Goal: Task Accomplishment & Management: Use online tool/utility

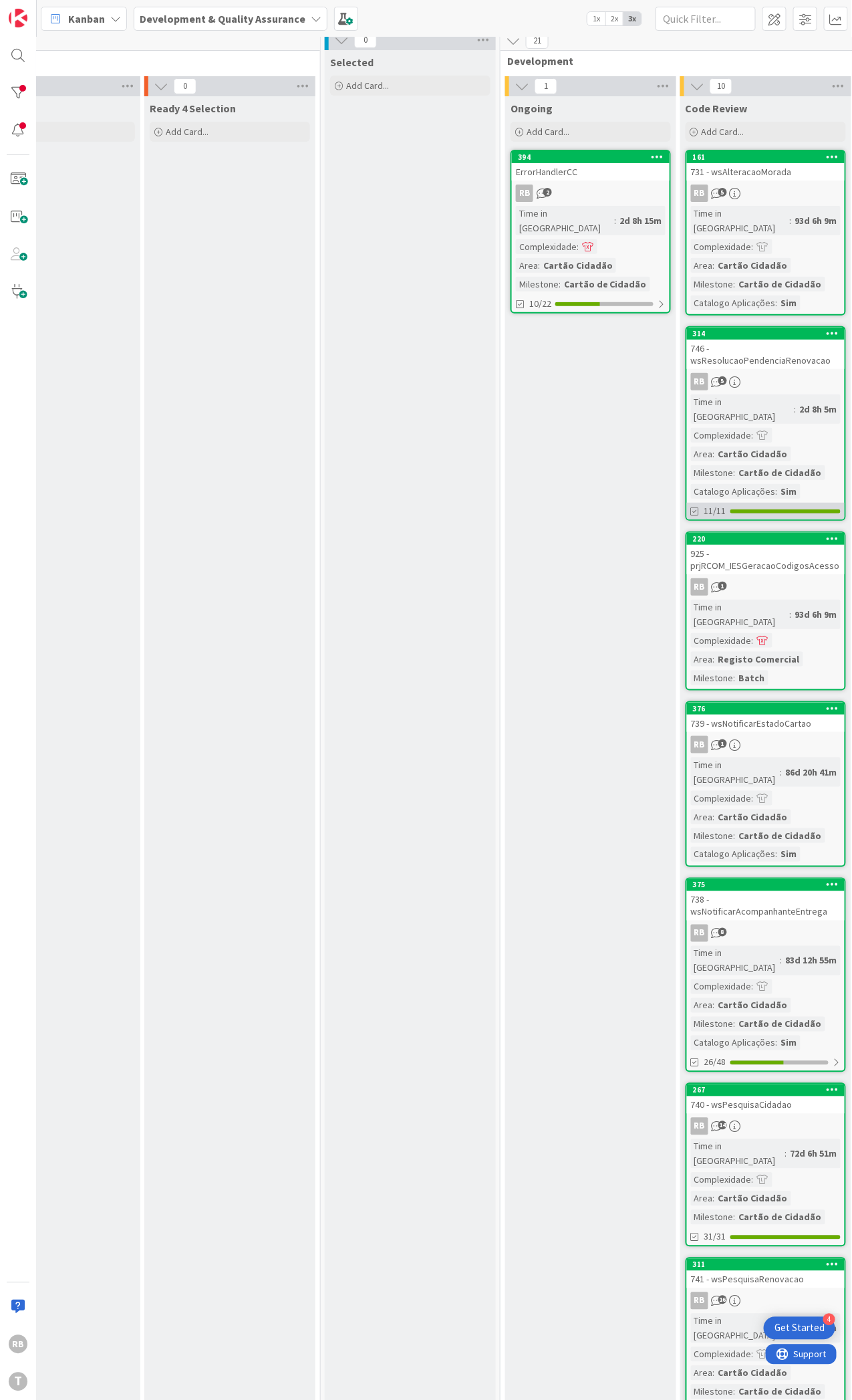
scroll to position [0, 253]
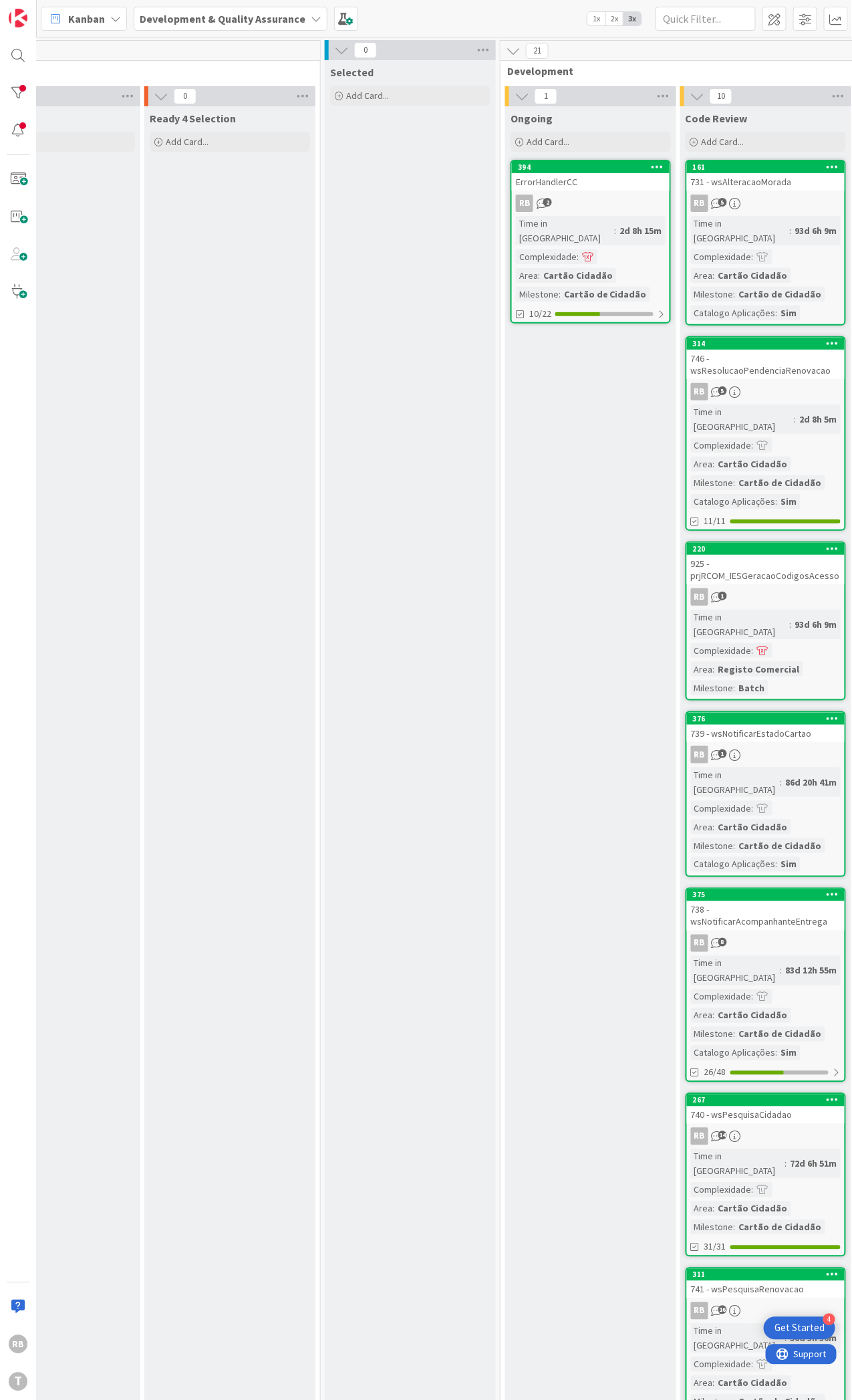
click at [615, 202] on div "RB 2" at bounding box center [590, 203] width 158 height 18
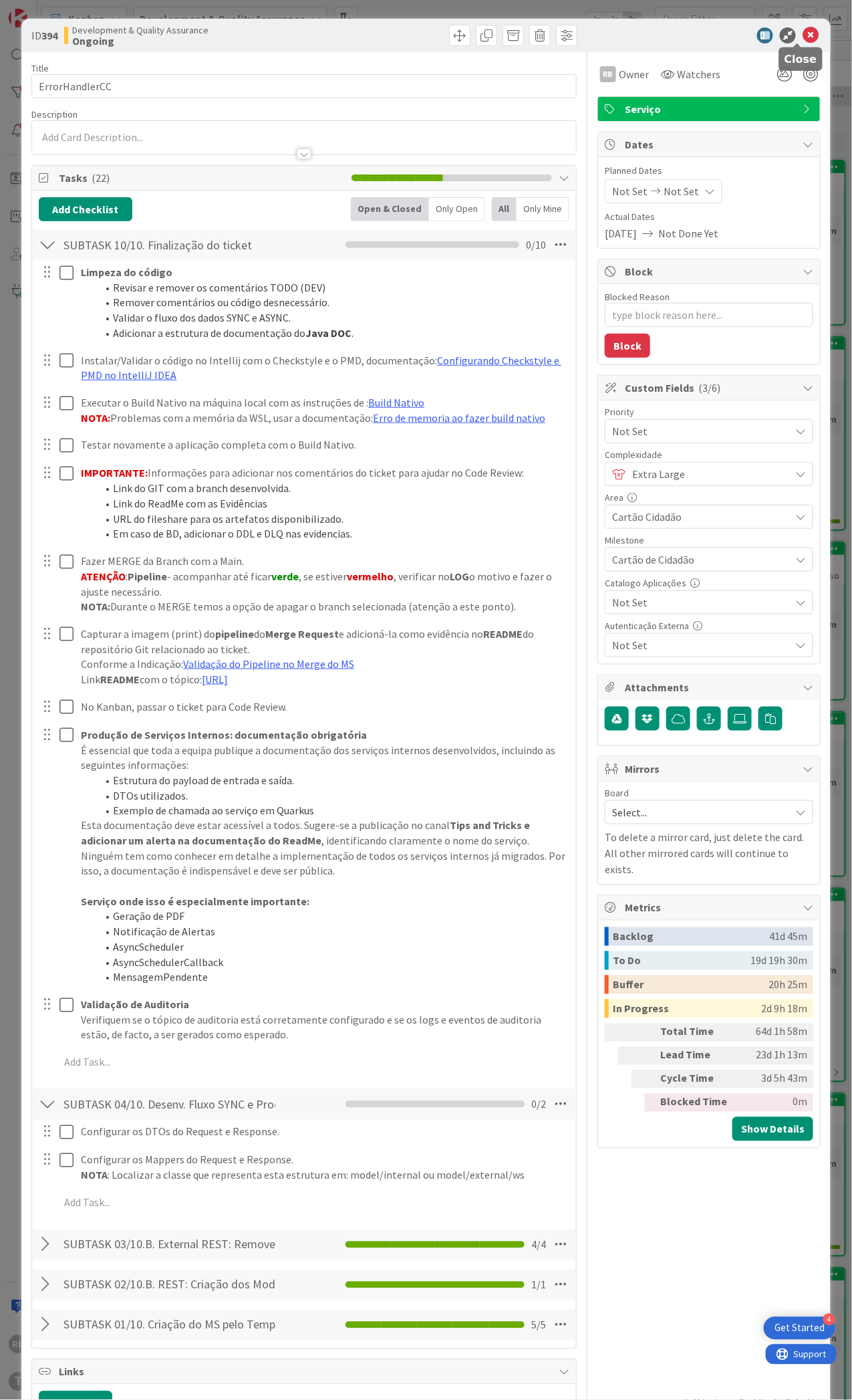
click at [803, 38] on icon at bounding box center [810, 35] width 16 height 16
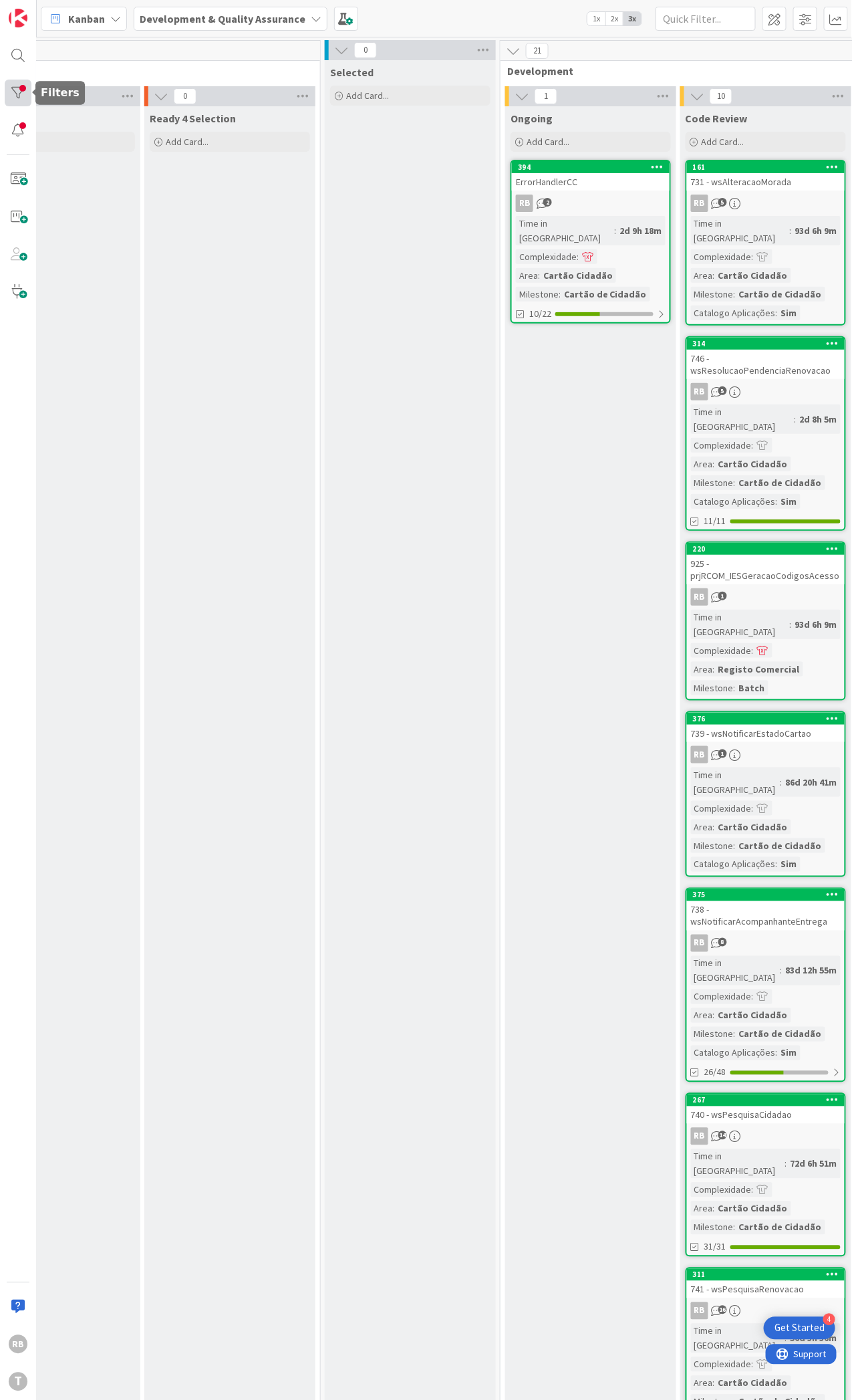
click at [25, 91] on div at bounding box center [18, 93] width 27 height 27
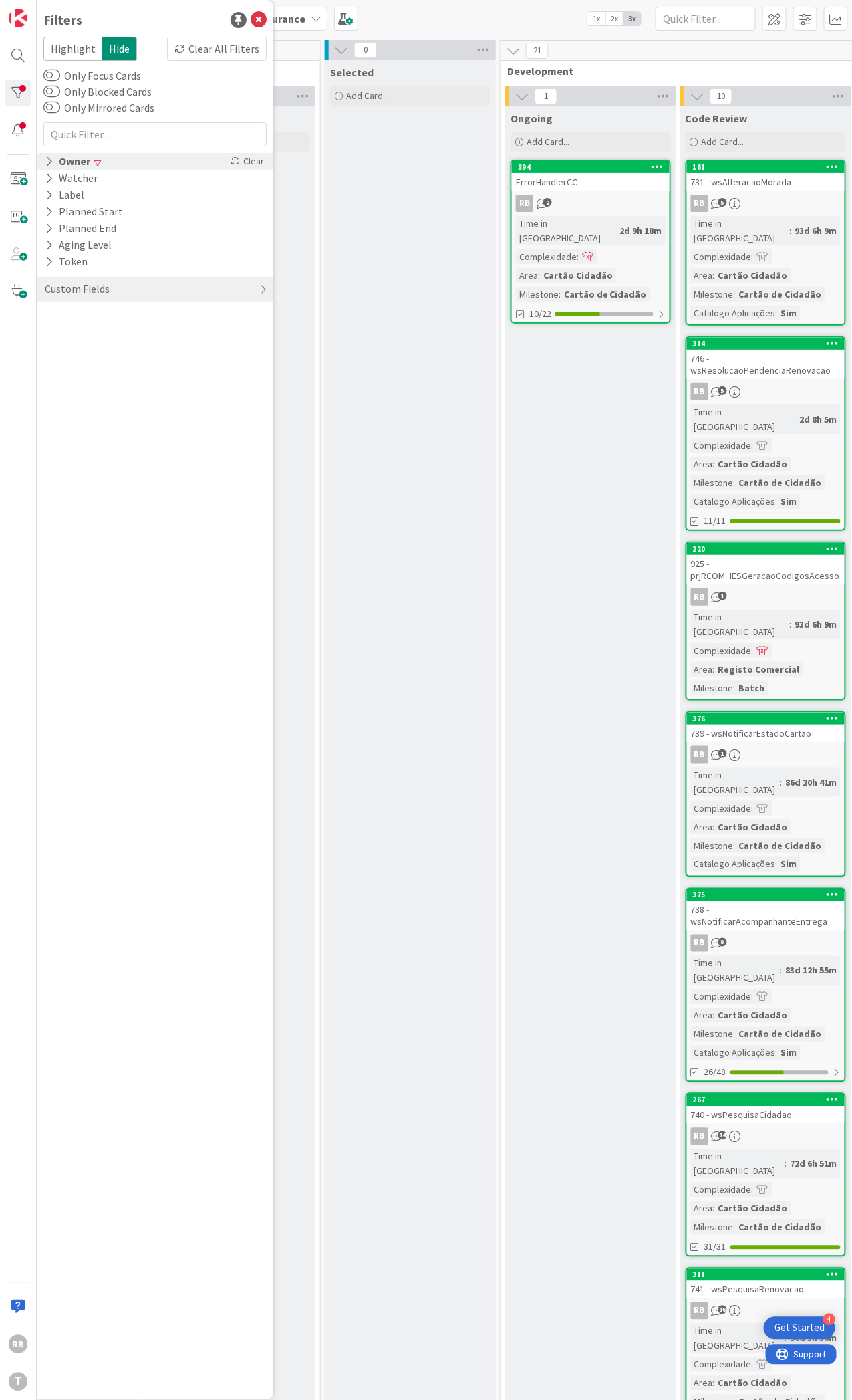
click at [64, 160] on div "Owner" at bounding box center [68, 161] width 48 height 17
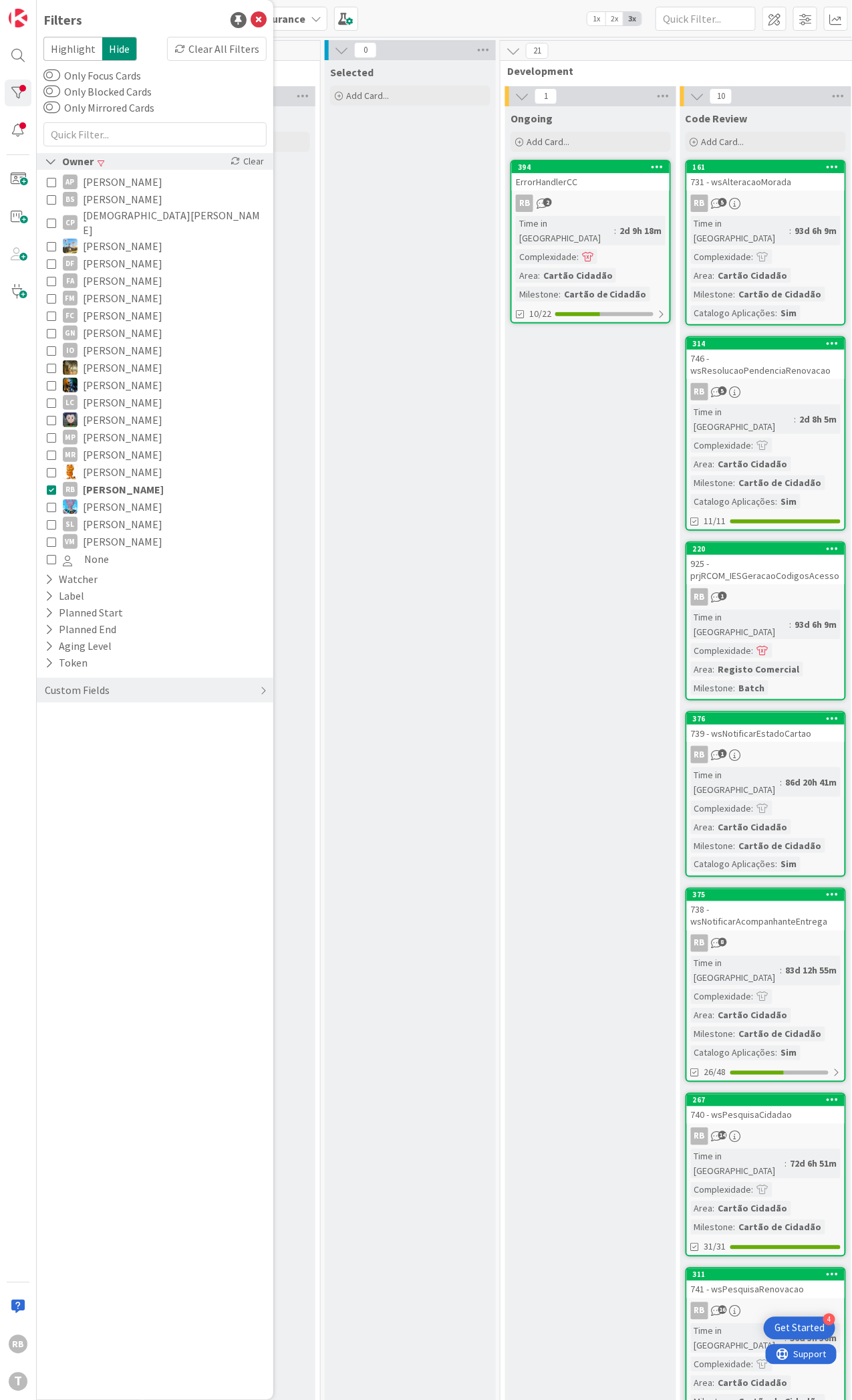
click at [62, 156] on div "Owner" at bounding box center [69, 161] width 52 height 17
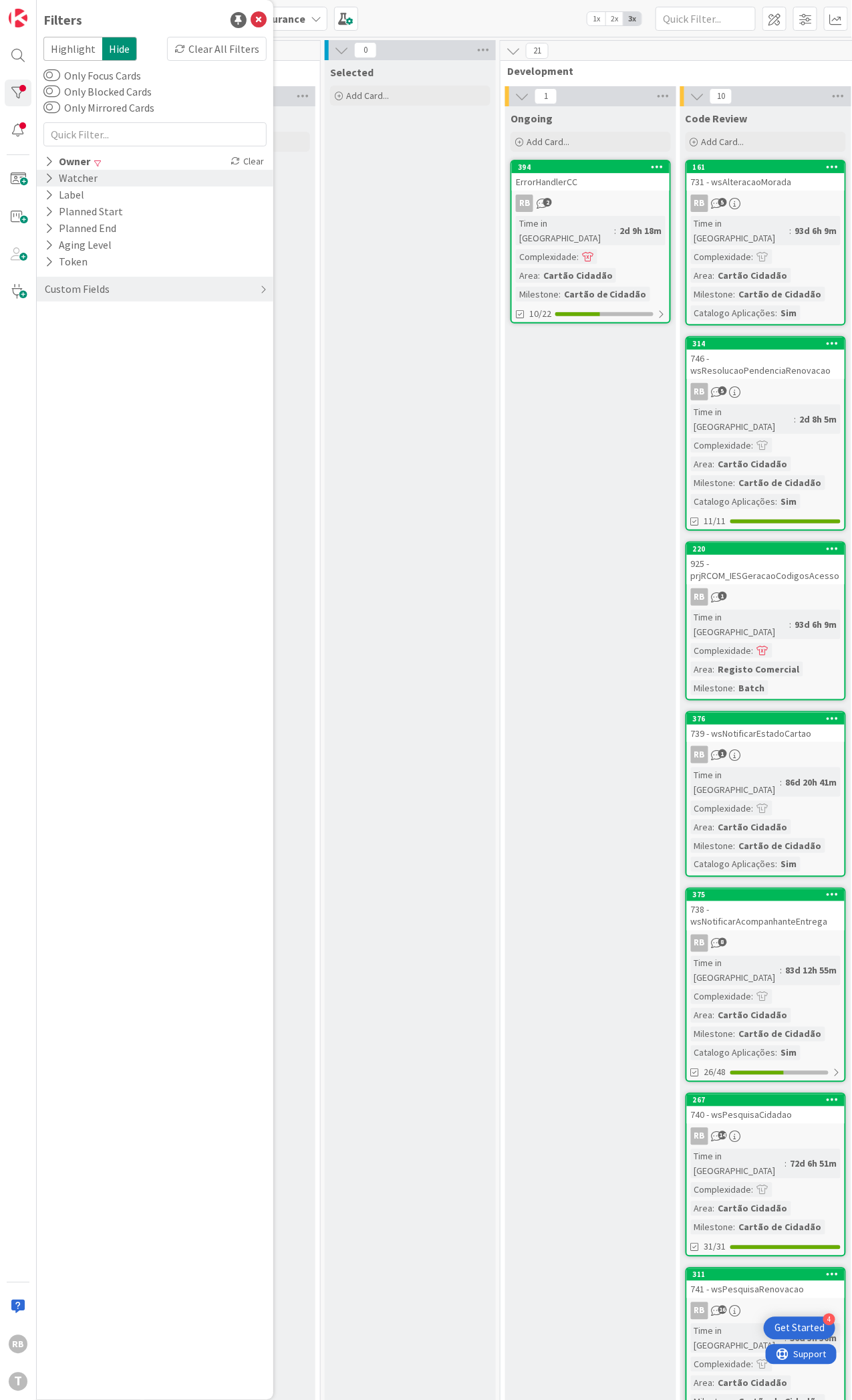
click at [82, 177] on div "Watcher" at bounding box center [71, 178] width 55 height 17
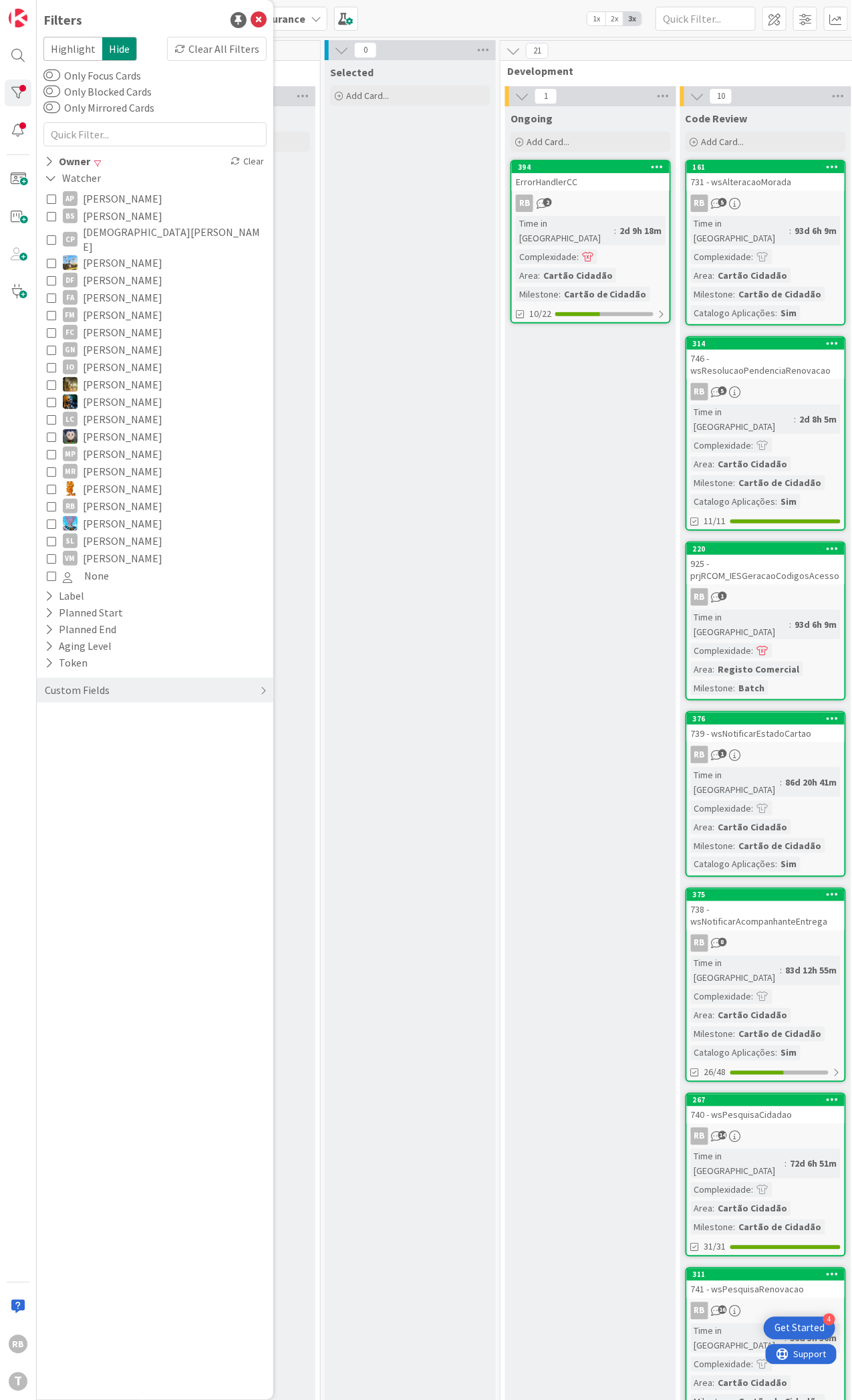
click at [50, 501] on icon at bounding box center [51, 505] width 9 height 9
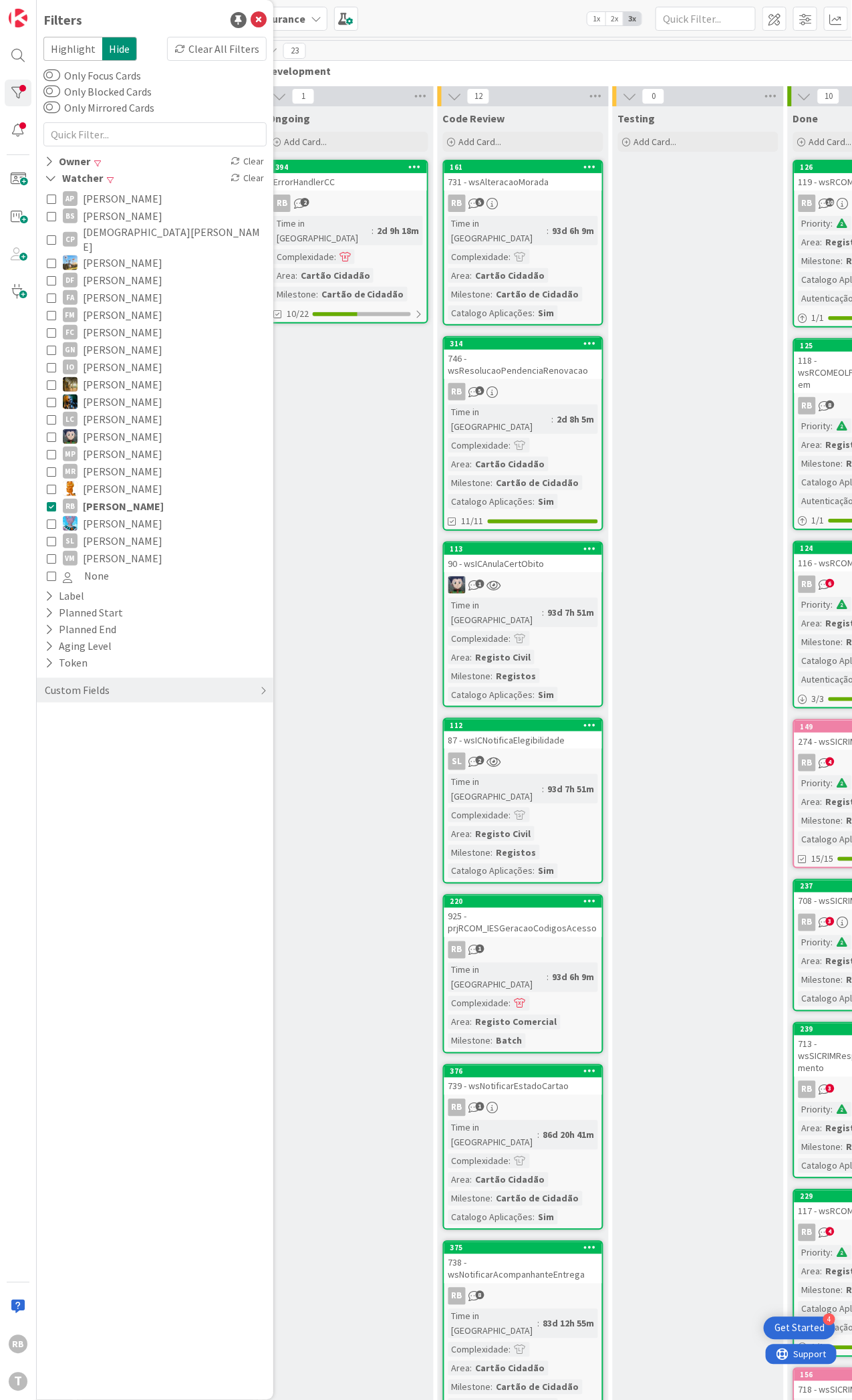
scroll to position [0, 487]
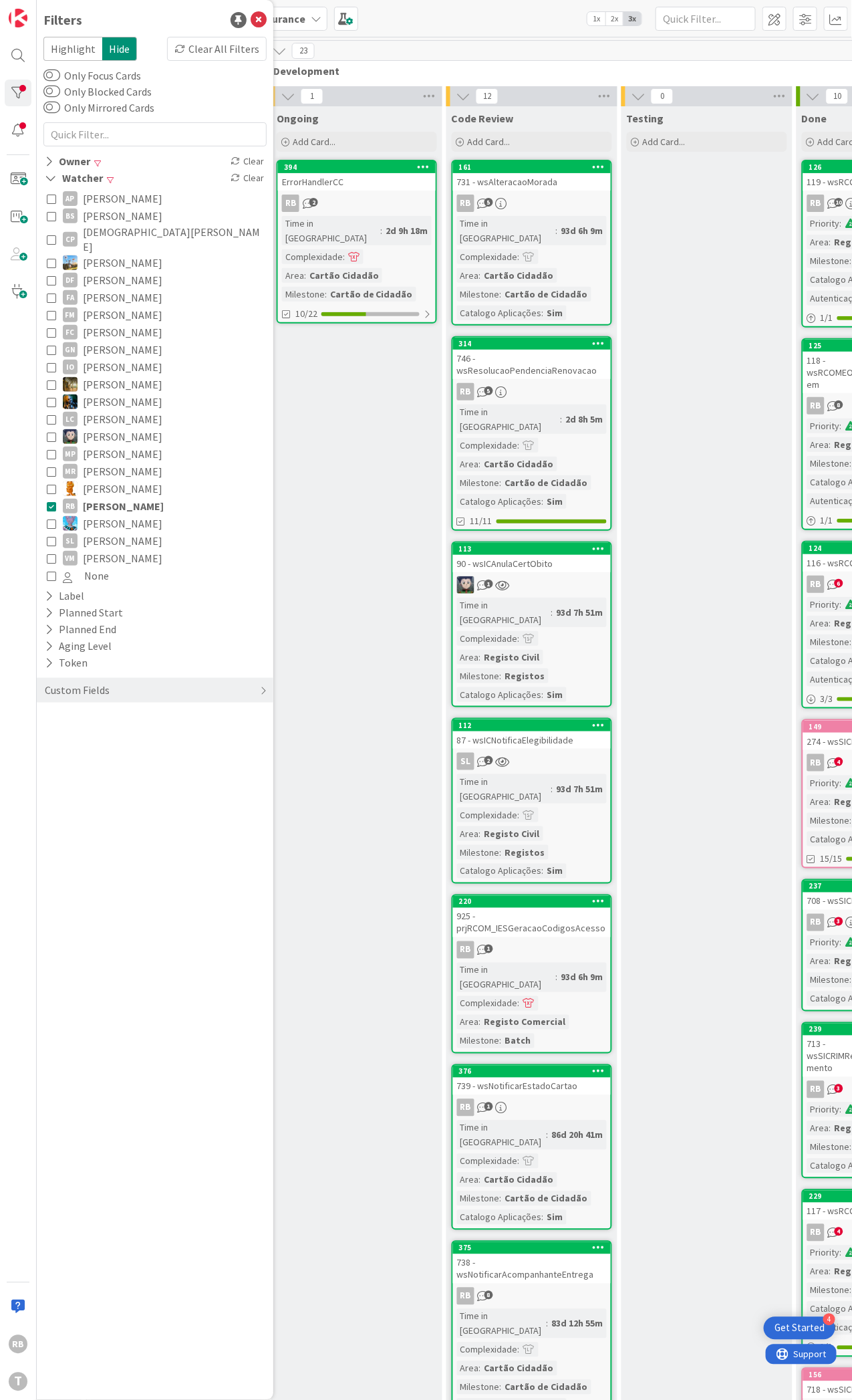
click at [554, 554] on div "90 - wsICAnulaCertObito" at bounding box center [532, 563] width 158 height 18
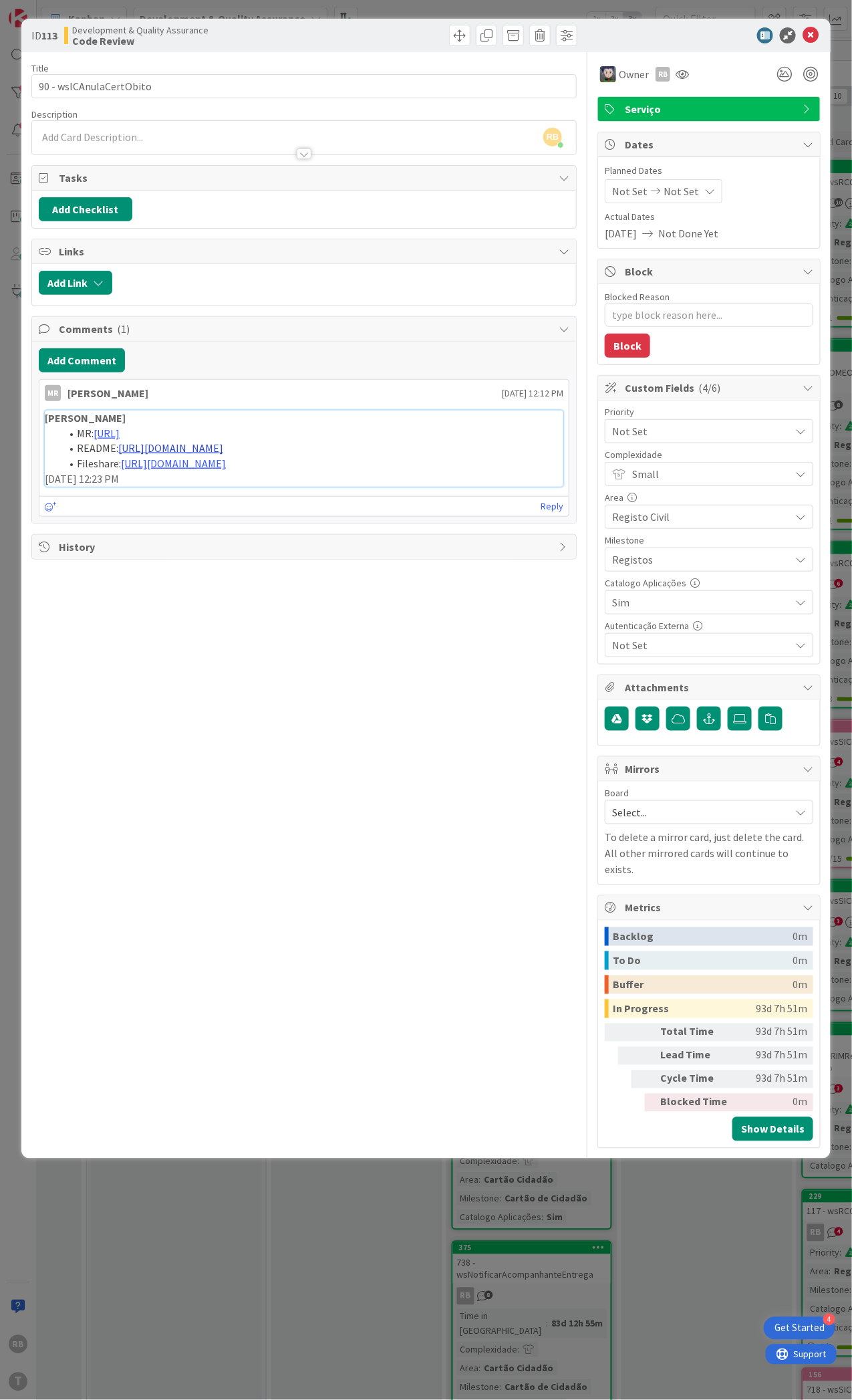
click at [223, 454] on link "[URL][DOMAIN_NAME]" at bounding box center [170, 448] width 105 height 13
click at [348, 1269] on div "ID 113 Development & Quality Assurance Code Review Title 23 / 128 90 - wsICAnul…" at bounding box center [426, 700] width 852 height 1400
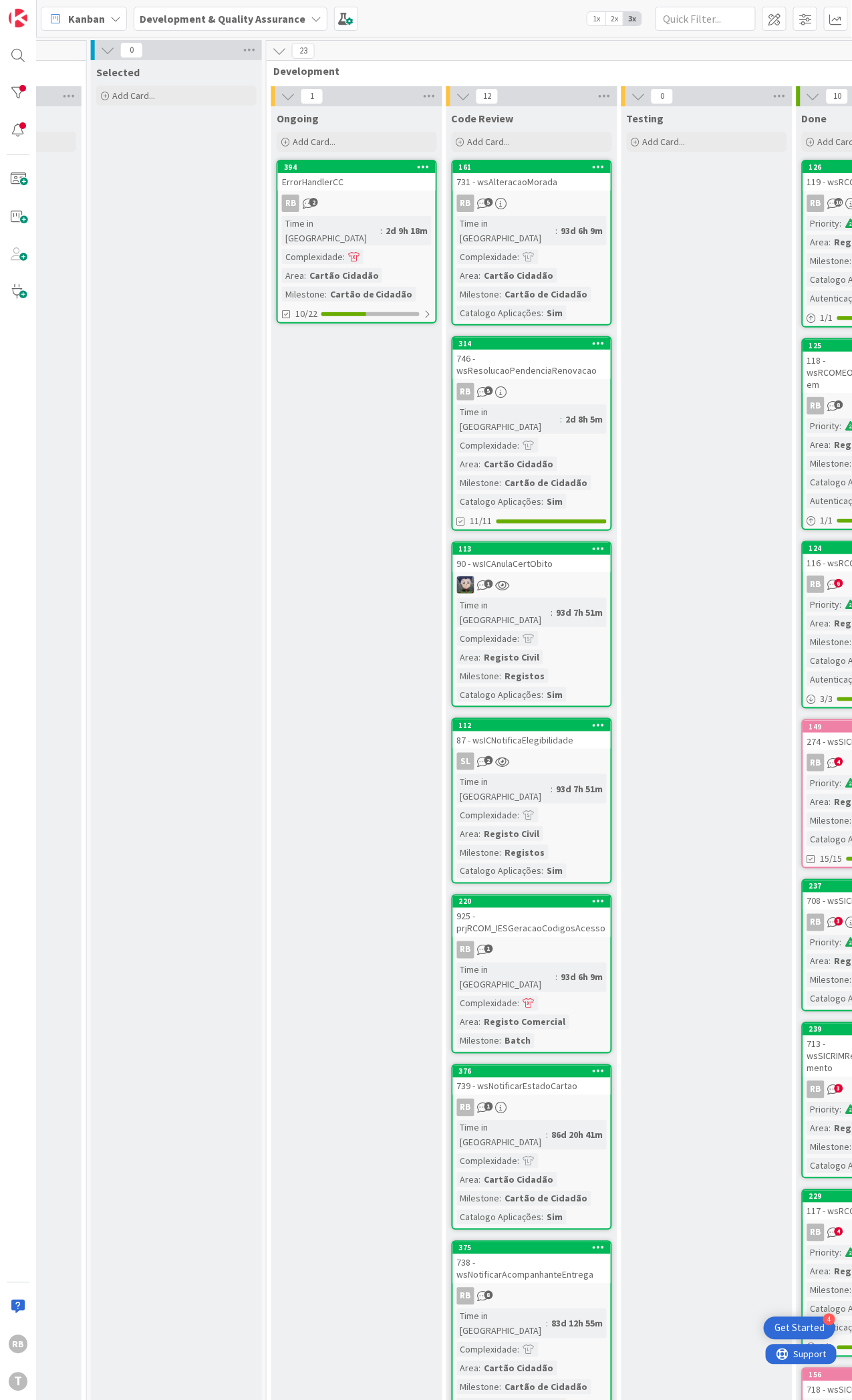
click at [380, 234] on div "Time in Column : 2d 9h 18m Complexidade : Area : Cartão Cidadão Milestone : Car…" at bounding box center [356, 258] width 150 height 85
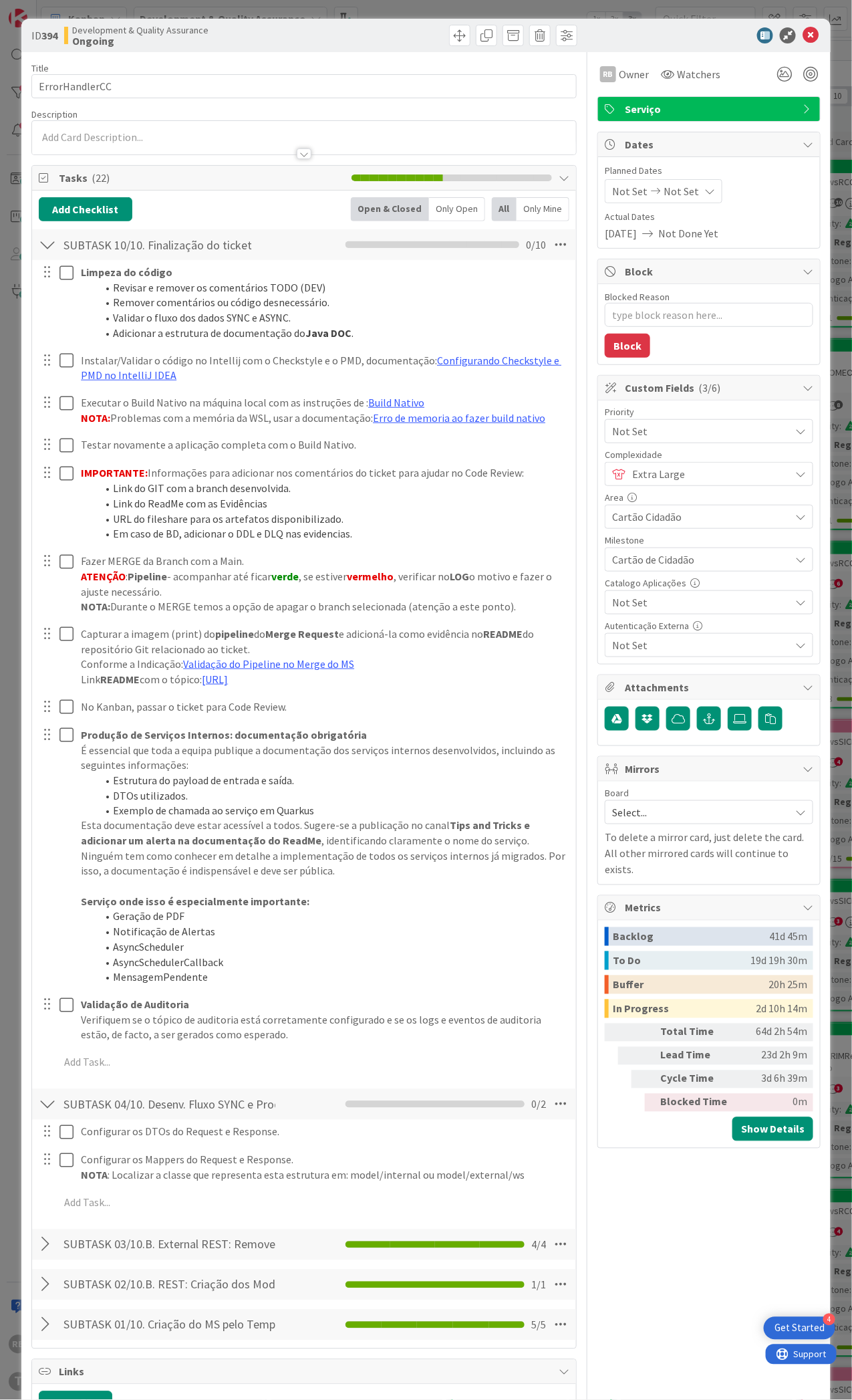
type textarea "x"
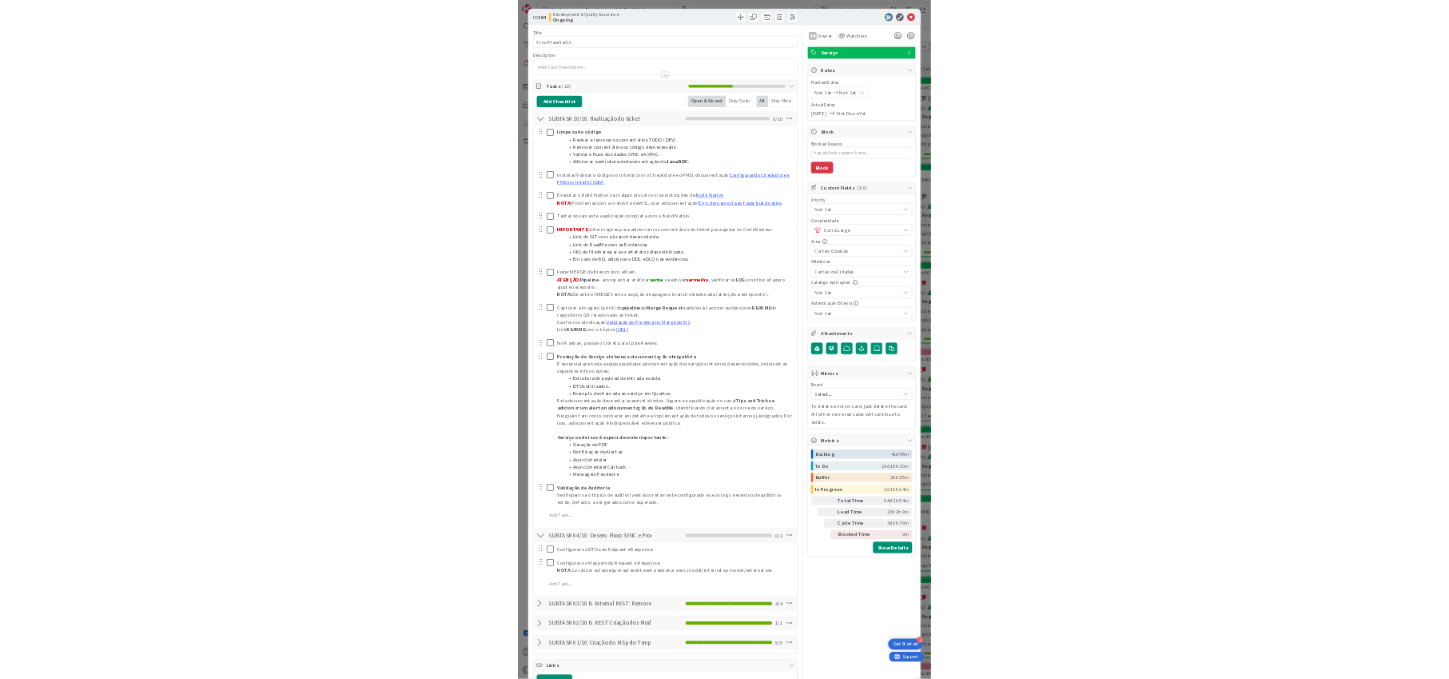
scroll to position [426, 0]
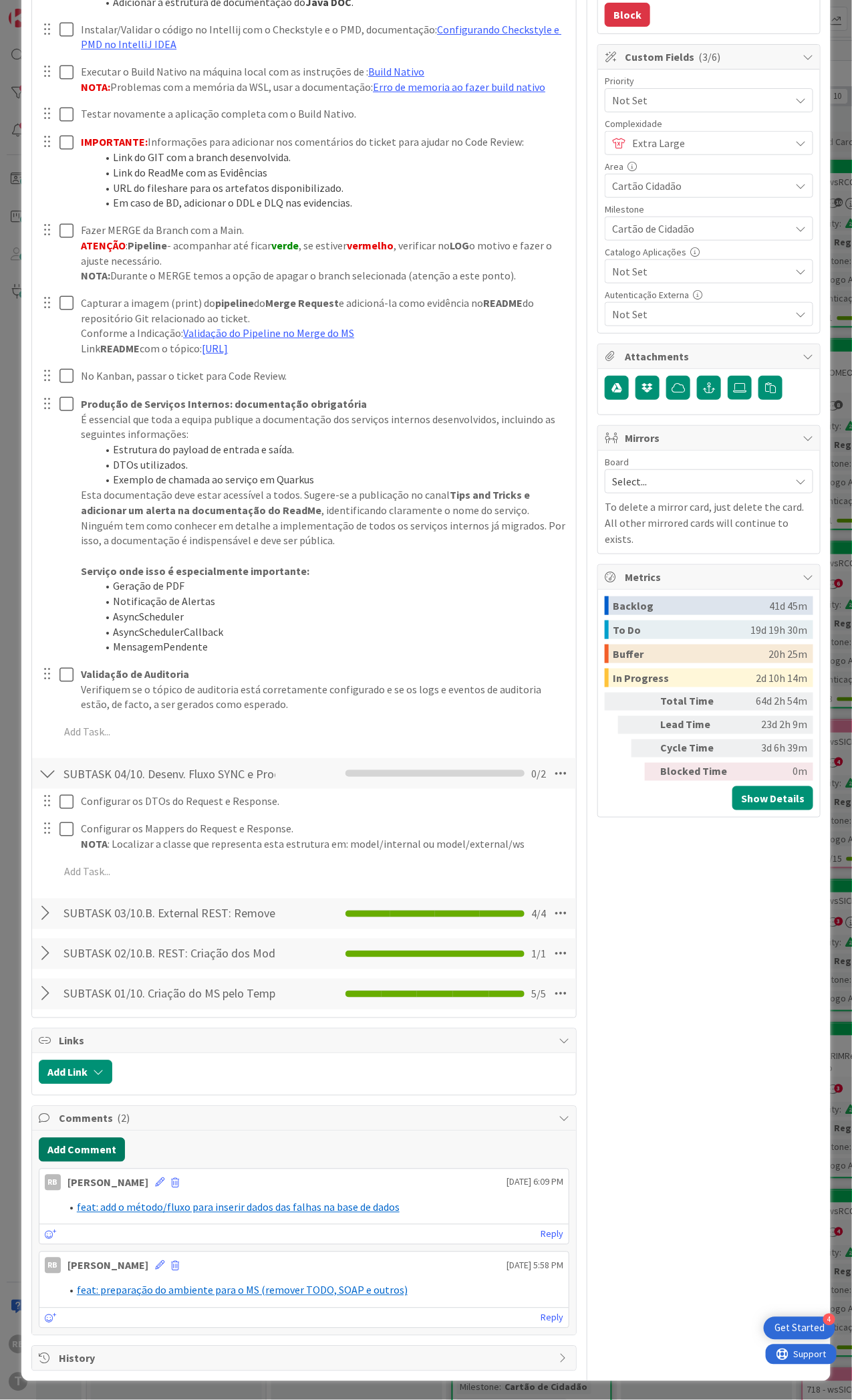
click at [97, 1147] on button "Add Comment" at bounding box center [81, 1149] width 86 height 24
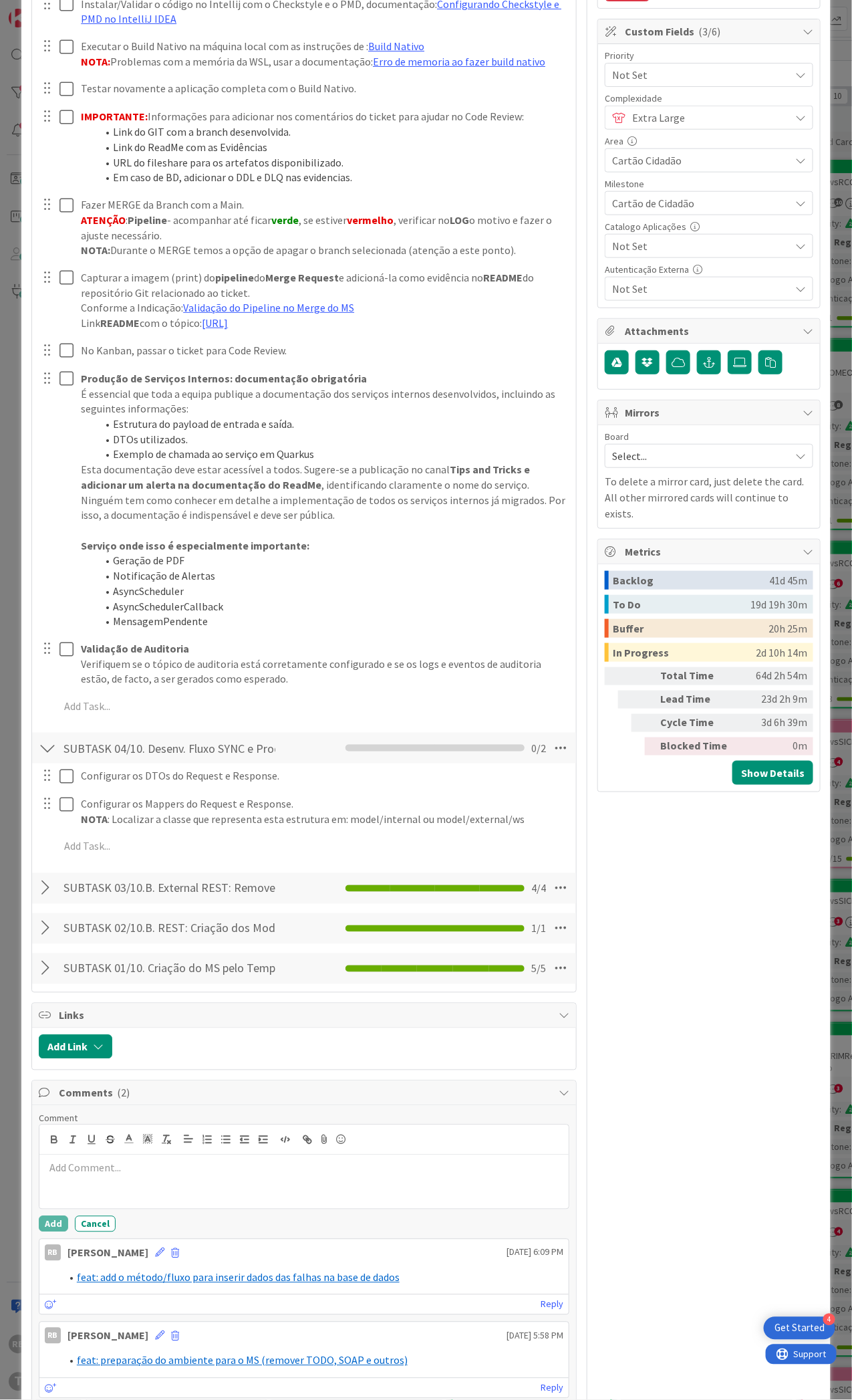
click at [82, 1176] on p at bounding box center [304, 1168] width 518 height 15
click at [125, 1145] on icon at bounding box center [129, 1139] width 12 height 12
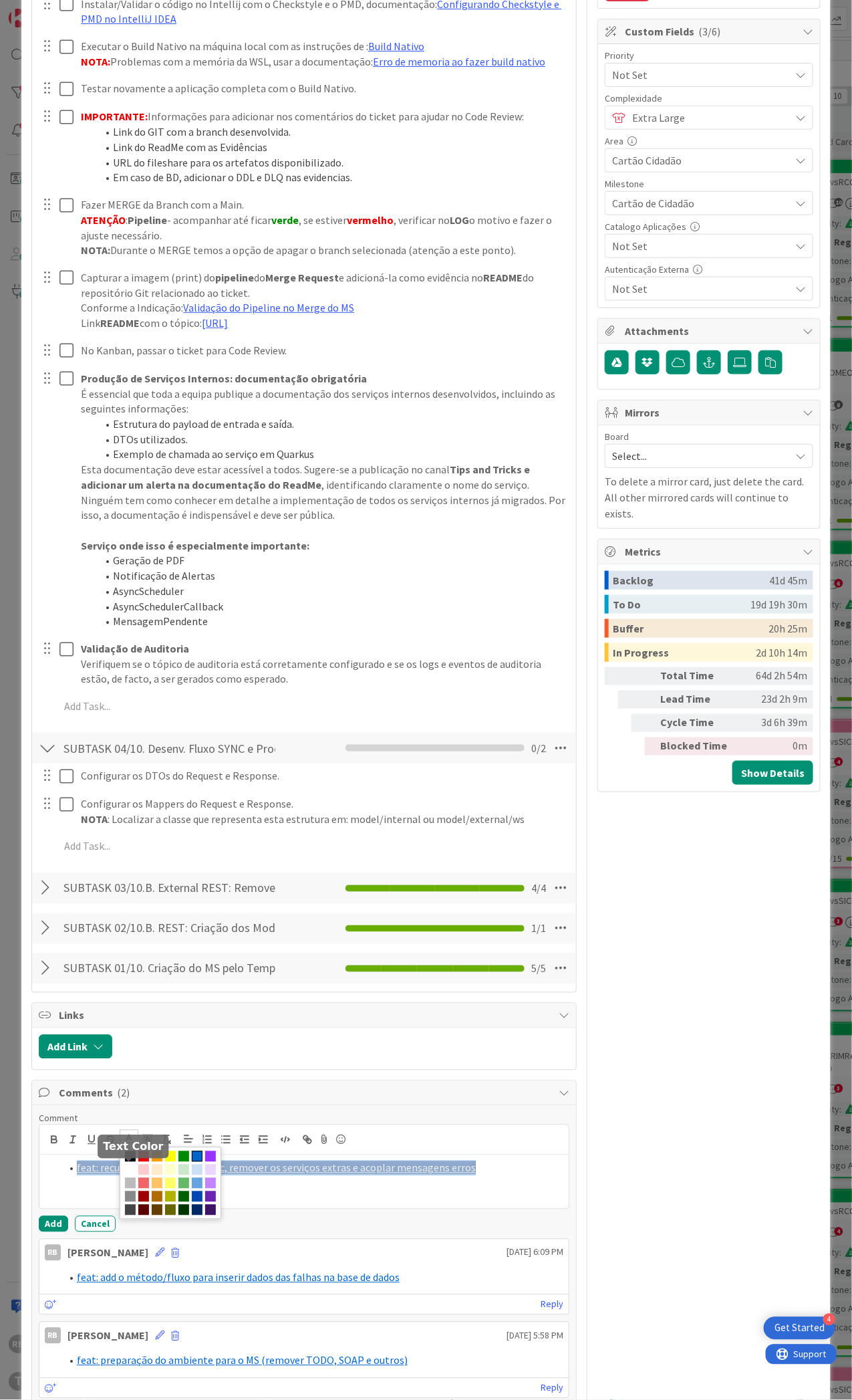
click at [196, 1162] on span at bounding box center [196, 1156] width 11 height 11
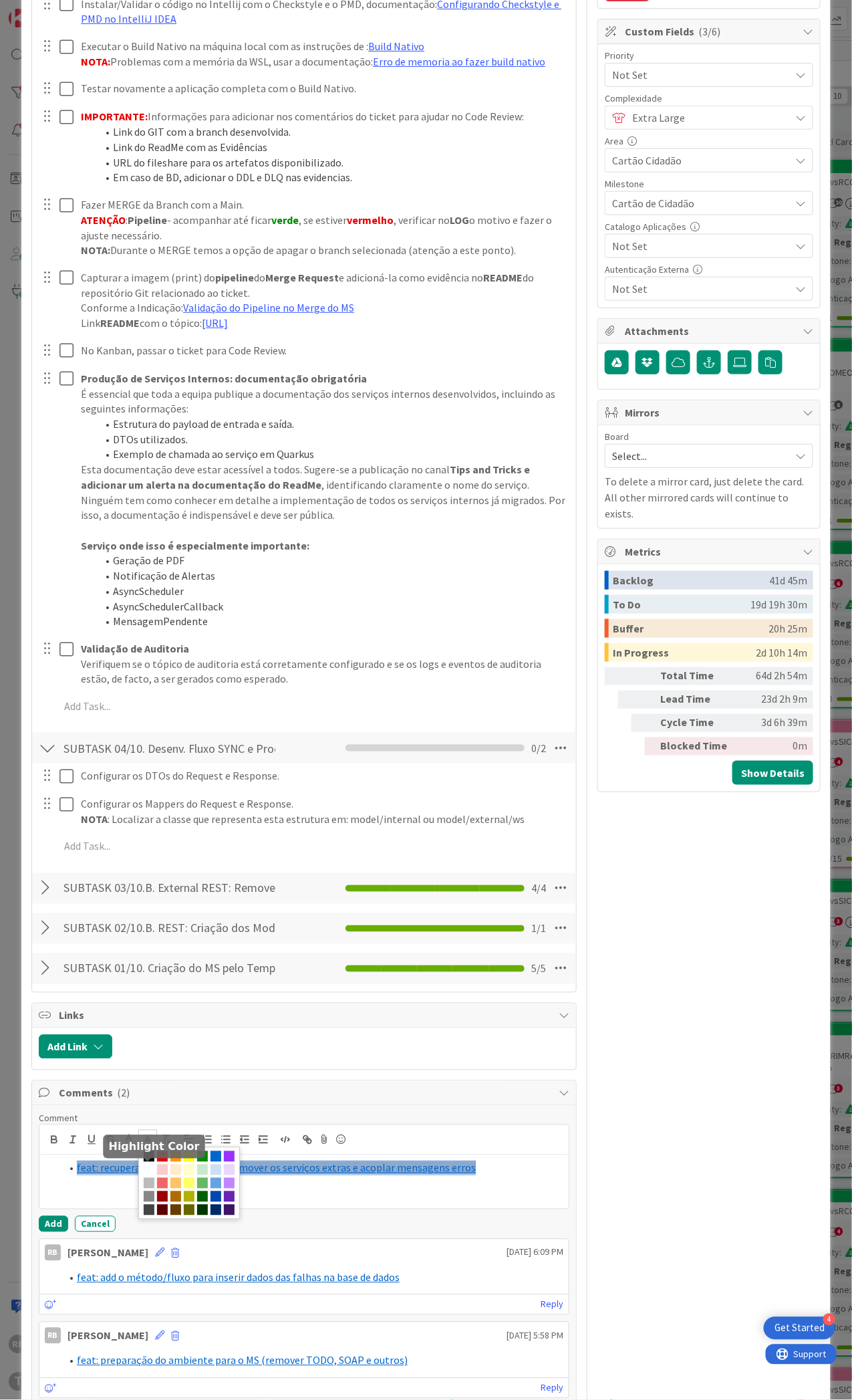
click at [145, 1137] on polygon at bounding box center [145, 1137] width 1 height 1
click at [155, 1175] on span at bounding box center [149, 1169] width 11 height 11
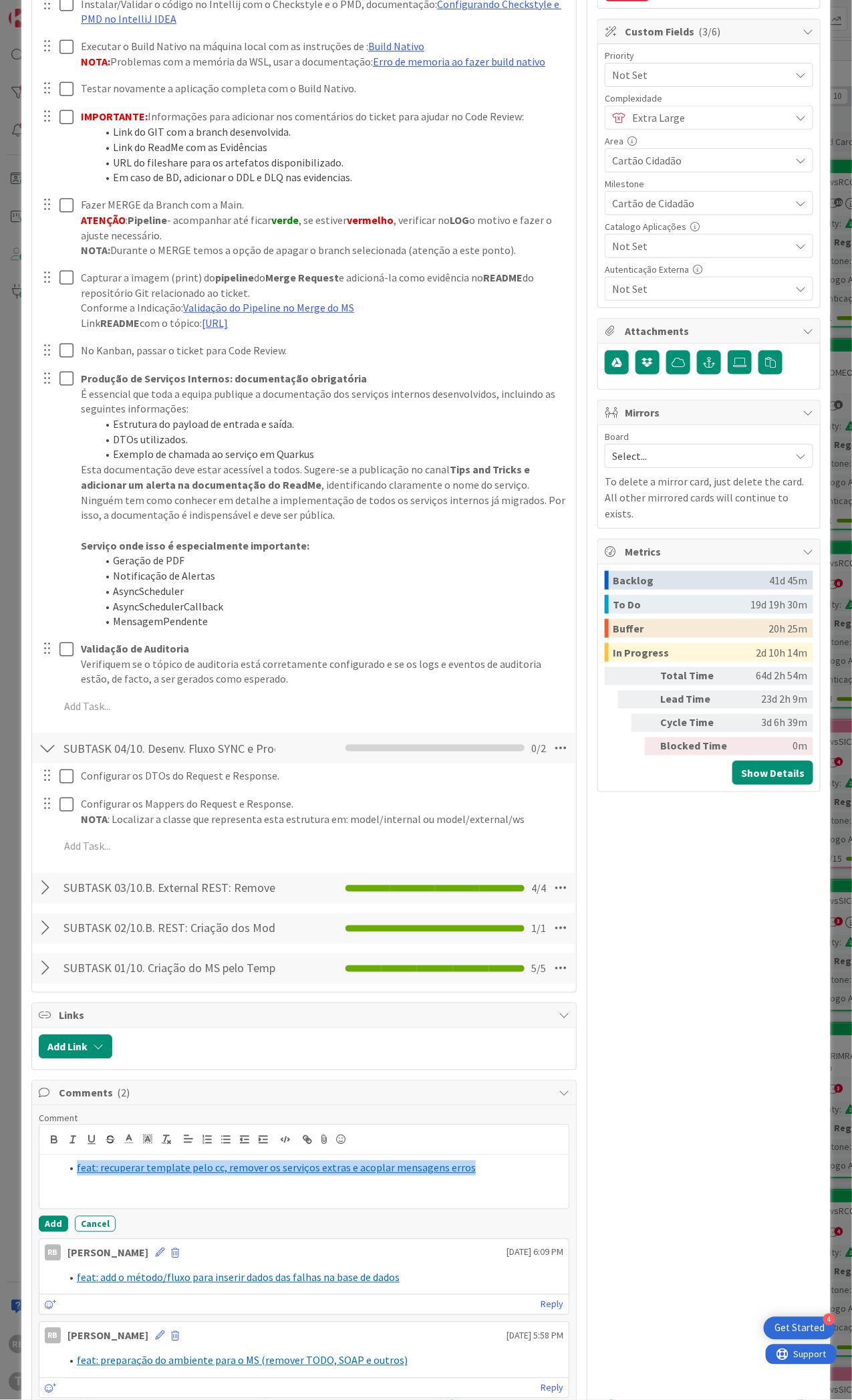
click at [447, 1208] on div "feat: recuperar template pelo cc, remover os serviços extras e acoplar mensagen…" at bounding box center [304, 1182] width 529 height 54
click at [46, 1232] on div "Add Cancel" at bounding box center [304, 1224] width 531 height 16
click at [50, 1232] on button "Add" at bounding box center [53, 1224] width 29 height 16
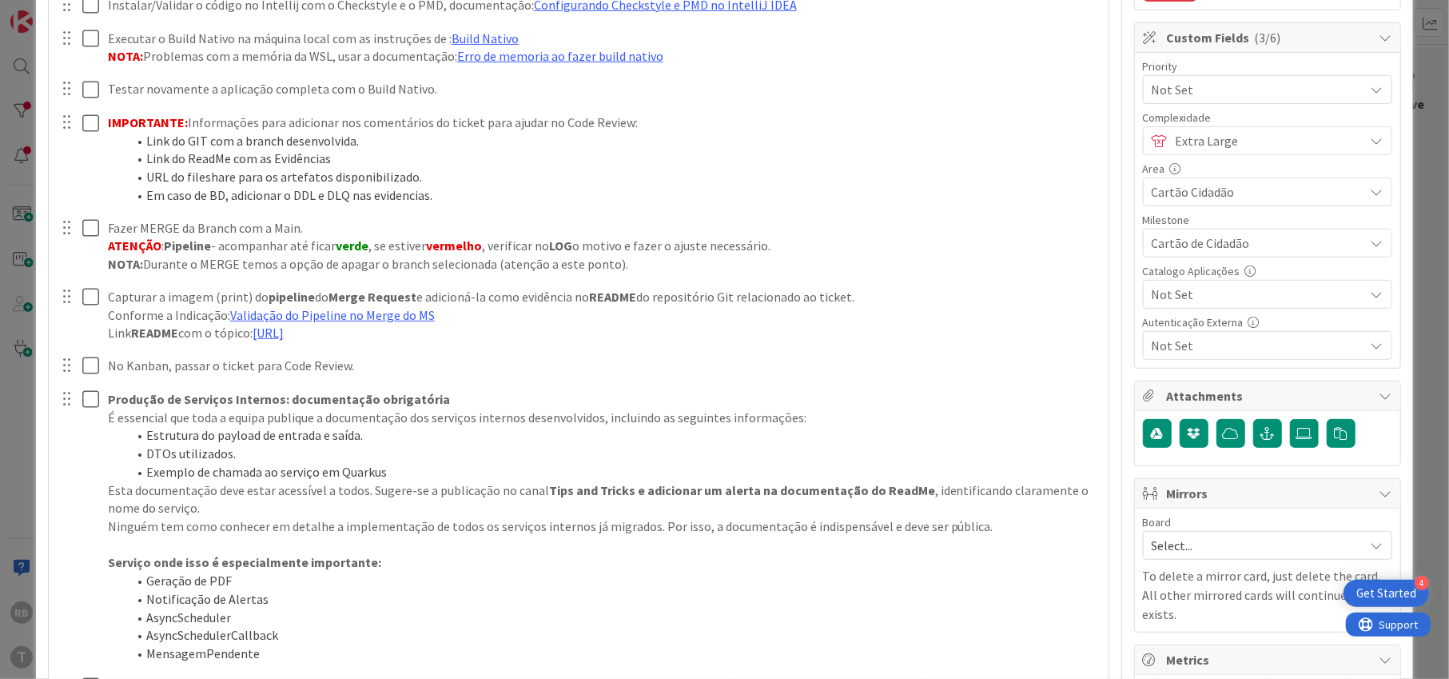
type textarea "x"
